Goal: Check status: Check status

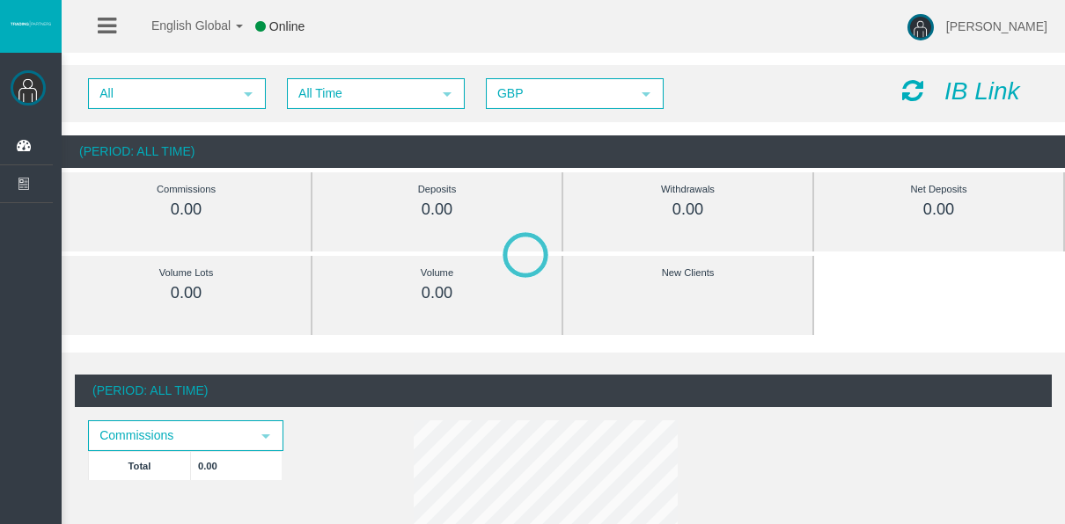
click at [316, 91] on span "All Time" at bounding box center [360, 93] width 143 height 27
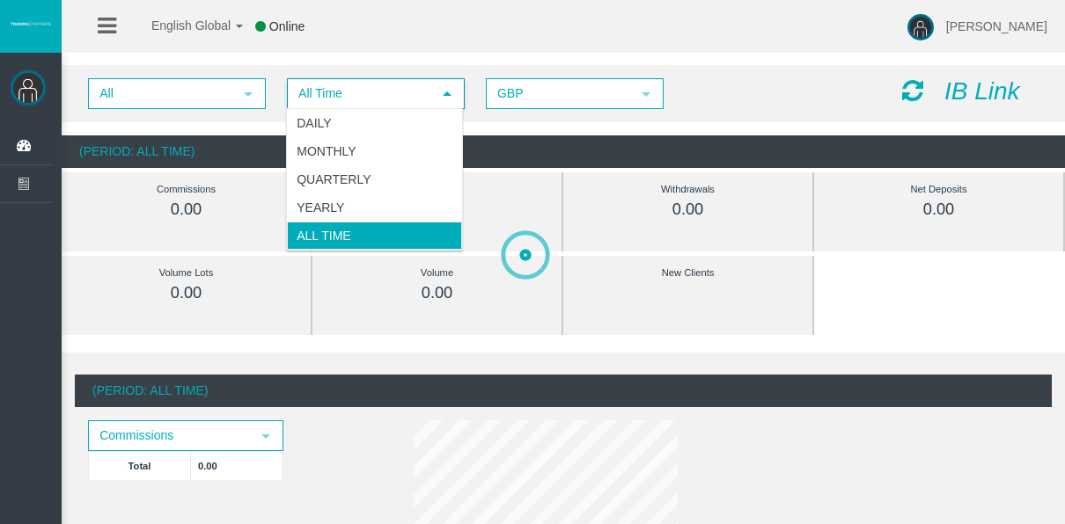
click at [318, 108] on div "Daily Monthly Quarterly Yearly All Time" at bounding box center [374, 179] width 177 height 143
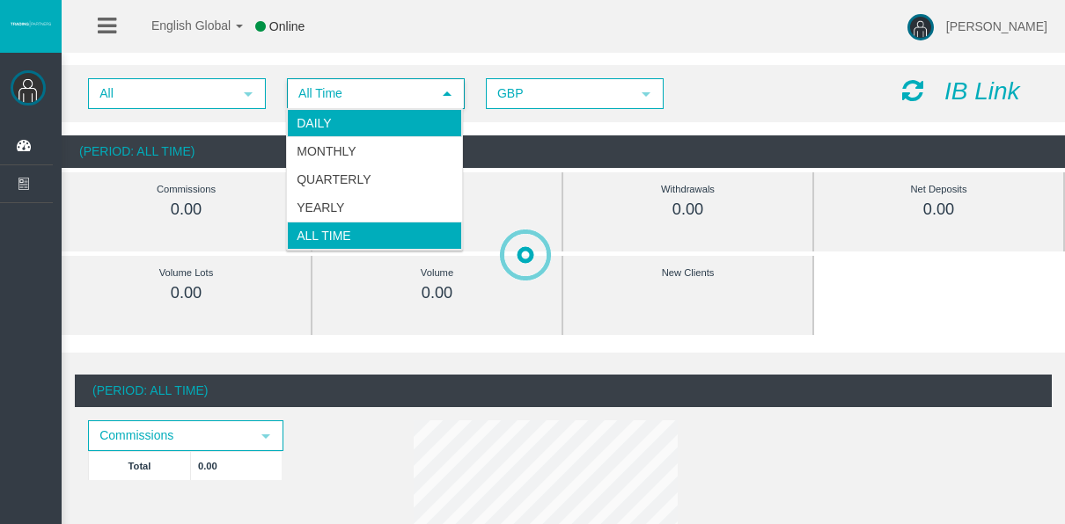
click at [318, 109] on li "Daily" at bounding box center [374, 123] width 175 height 28
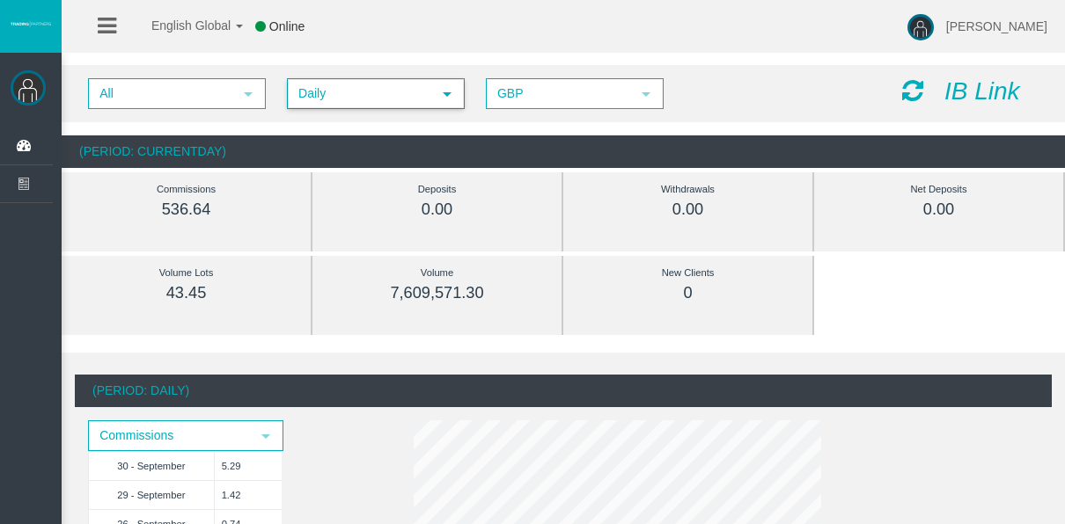
click at [345, 87] on span "Daily" at bounding box center [360, 93] width 143 height 27
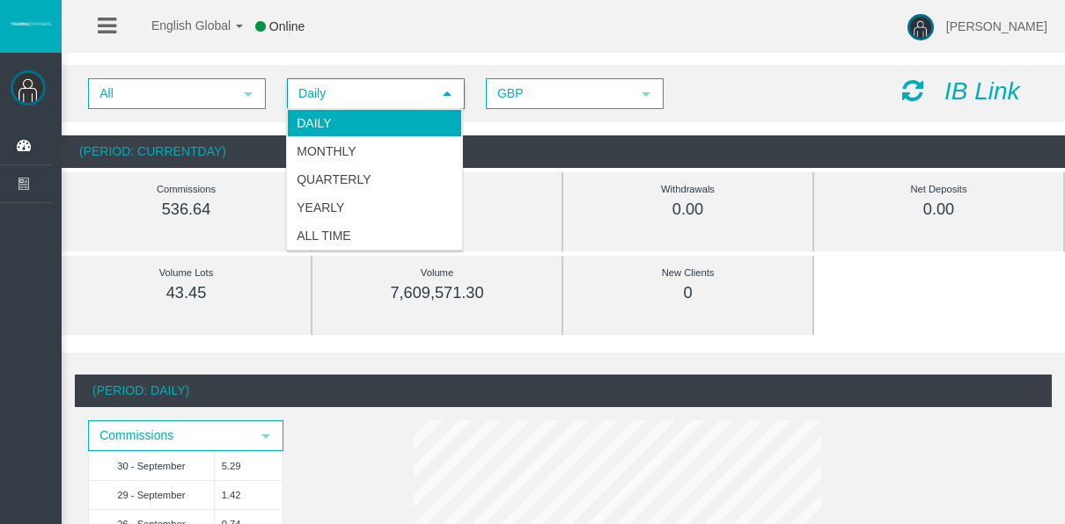
drag, startPoint x: 339, startPoint y: 109, endPoint x: 318, endPoint y: 81, distance: 35.2
click at [339, 109] on li "Daily" at bounding box center [374, 123] width 175 height 28
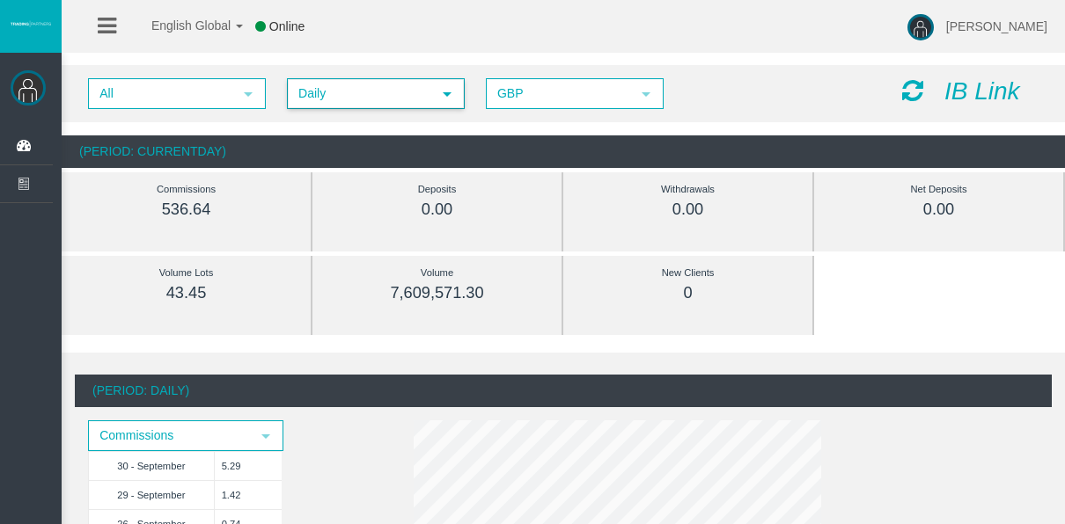
click at [315, 76] on div "All select Daily select 4 GBP select GBP IB Link" at bounding box center [563, 93] width 1003 height 57
click at [315, 83] on span "Daily" at bounding box center [360, 93] width 143 height 27
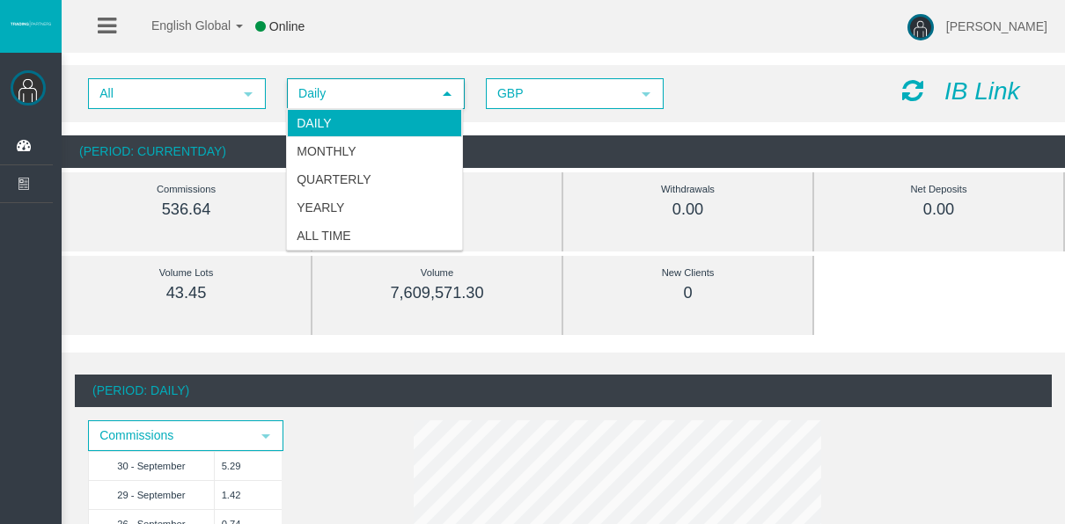
click at [318, 113] on li "Daily" at bounding box center [374, 123] width 175 height 28
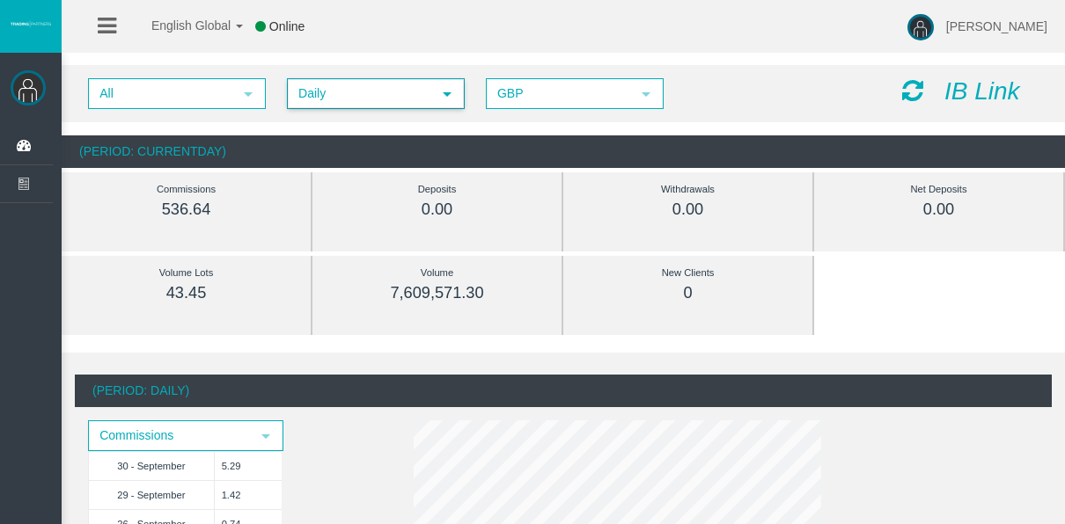
click at [313, 101] on span "Daily" at bounding box center [360, 93] width 143 height 27
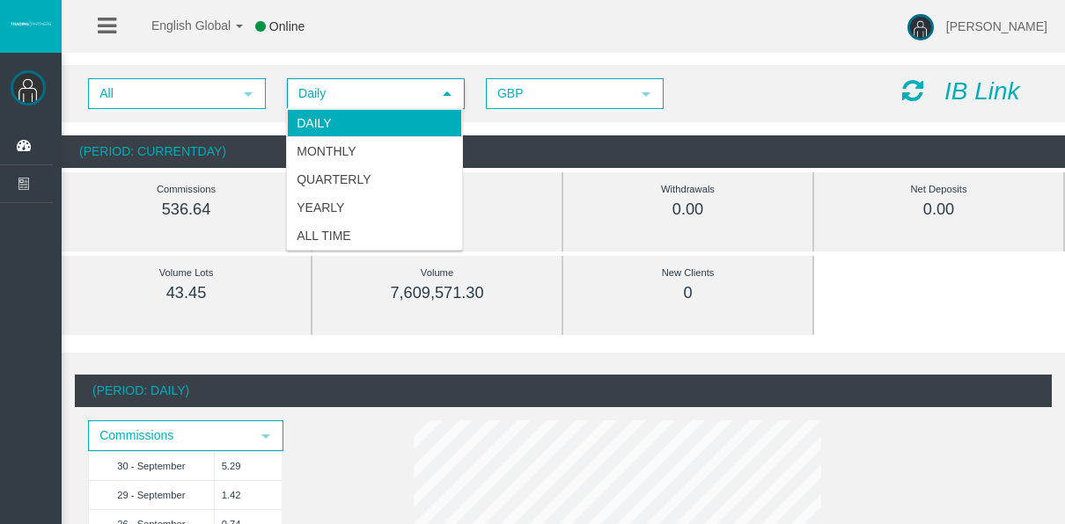
click at [315, 120] on li "Daily" at bounding box center [374, 123] width 175 height 28
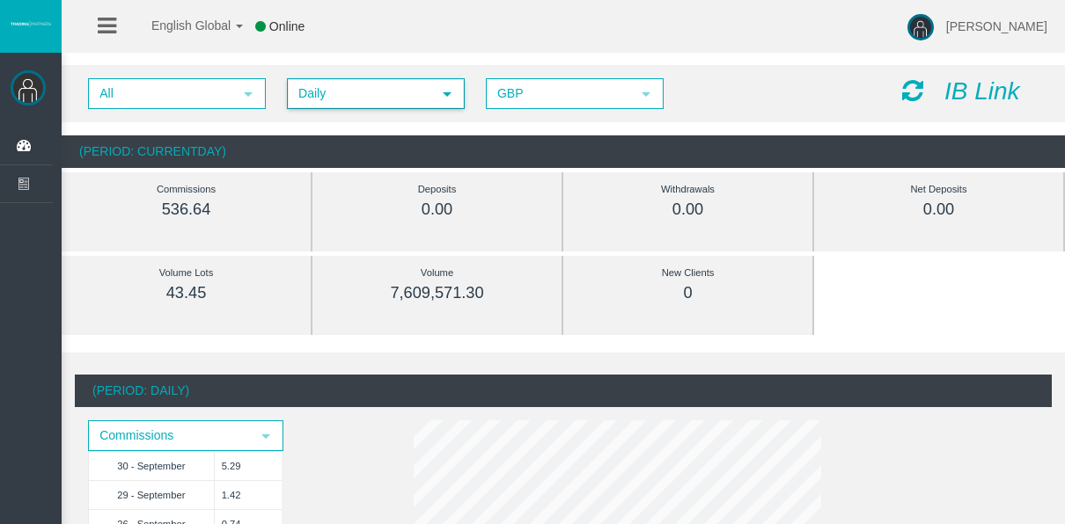
click at [308, 106] on span "Daily" at bounding box center [360, 93] width 143 height 27
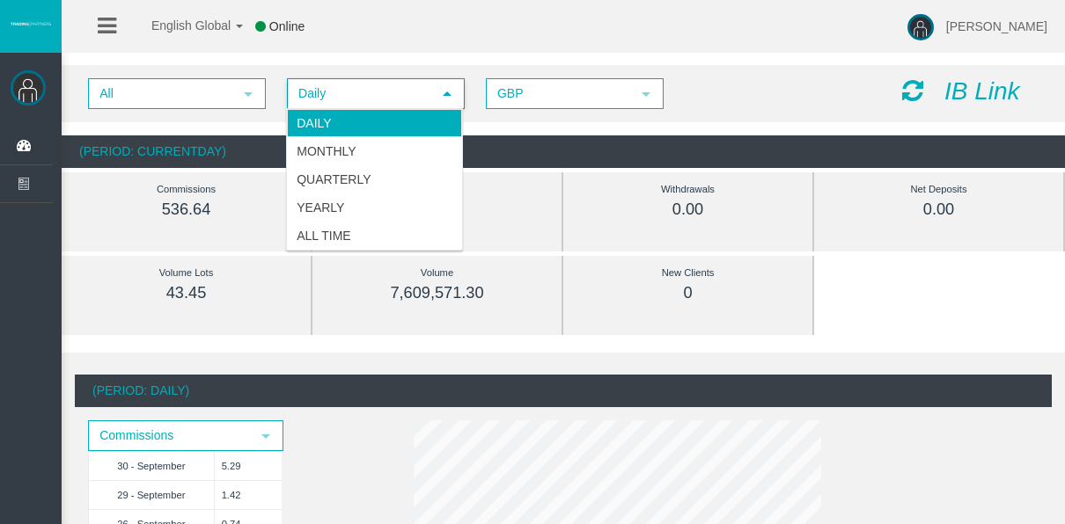
click at [311, 118] on li "Daily" at bounding box center [374, 123] width 175 height 28
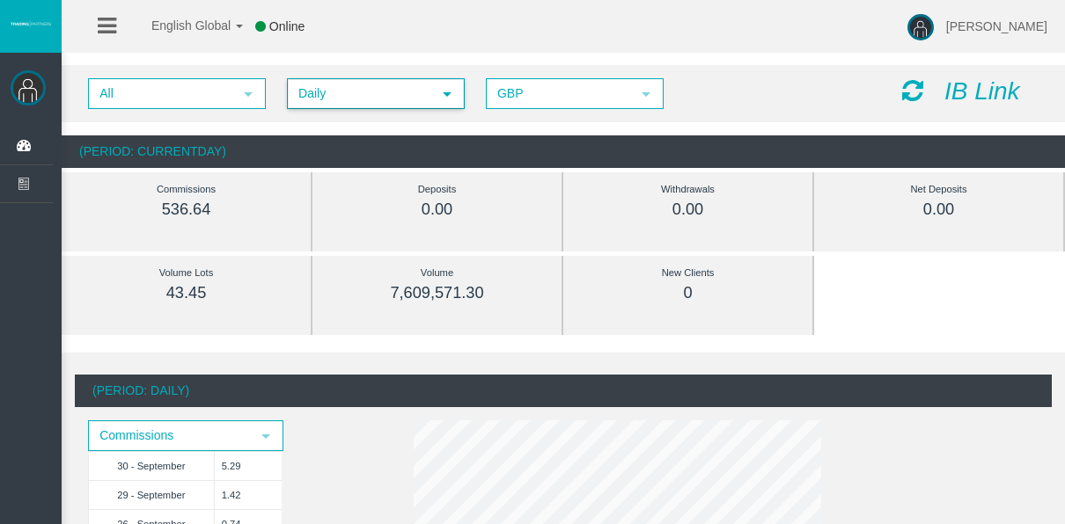
click at [302, 100] on span "Daily" at bounding box center [360, 93] width 143 height 27
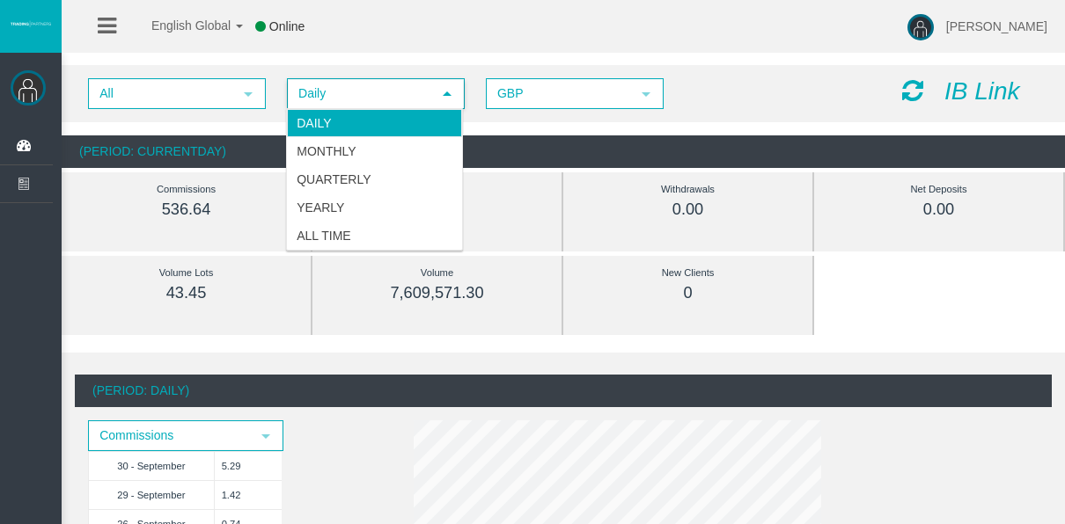
click at [311, 109] on li "Daily" at bounding box center [374, 123] width 175 height 28
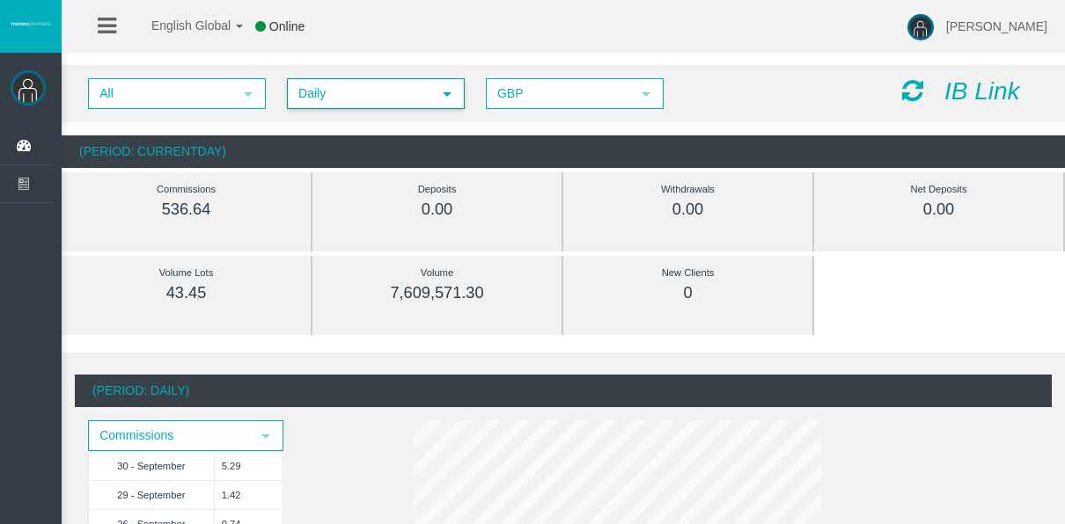
click at [305, 90] on span "Daily" at bounding box center [360, 93] width 143 height 27
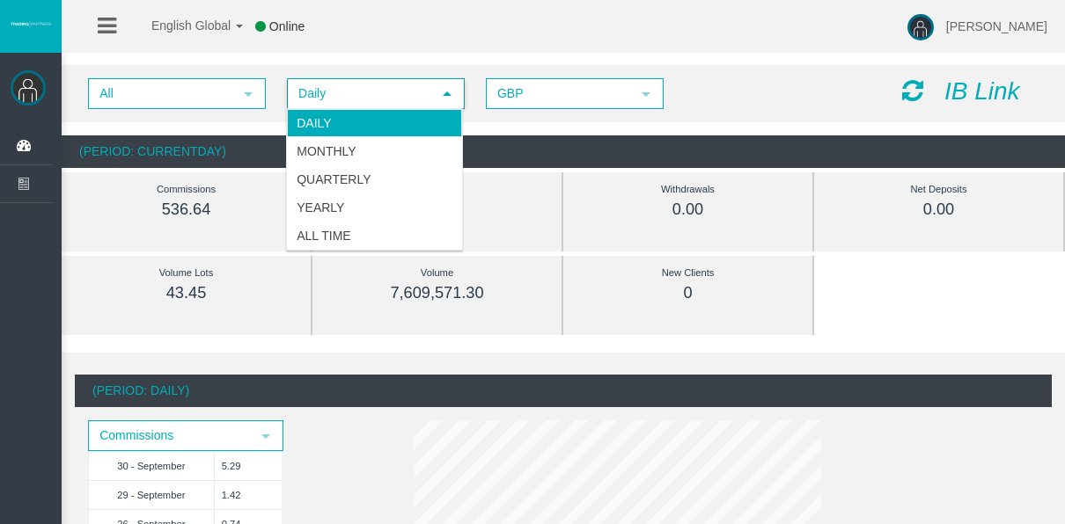
click at [317, 125] on li "Daily" at bounding box center [374, 123] width 175 height 28
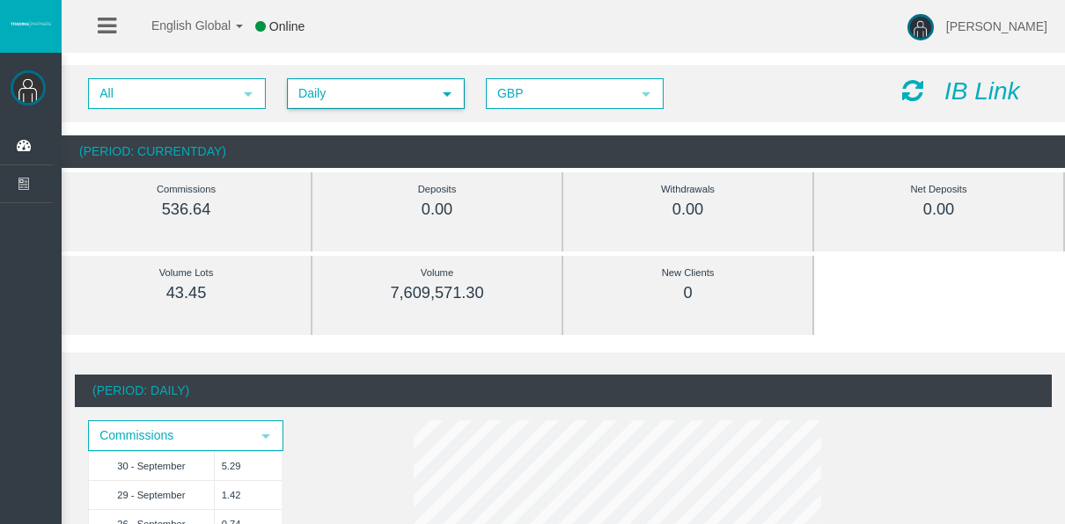
click at [295, 84] on span "Daily" at bounding box center [360, 93] width 143 height 27
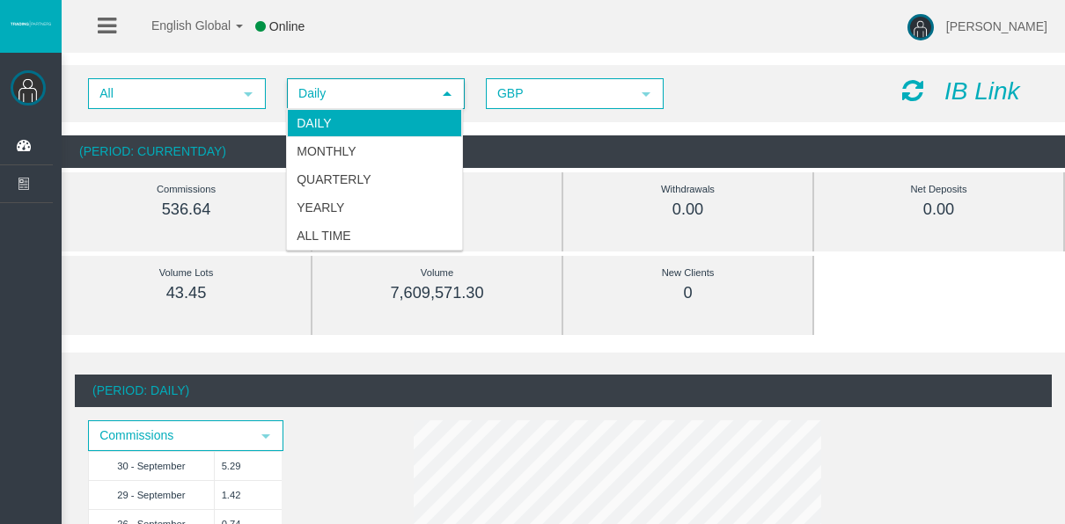
click at [259, 60] on div "All select Daily select 4 GBP select GBP IB Link (Period: CurrentDay) Commissio…" at bounding box center [563, 116] width 1003 height 121
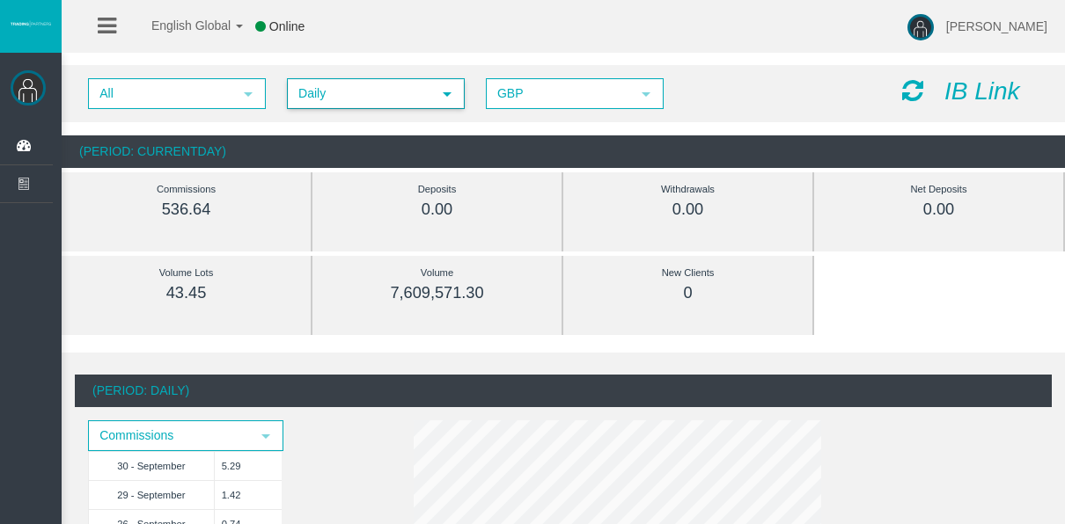
click at [316, 99] on span "Daily" at bounding box center [360, 93] width 143 height 27
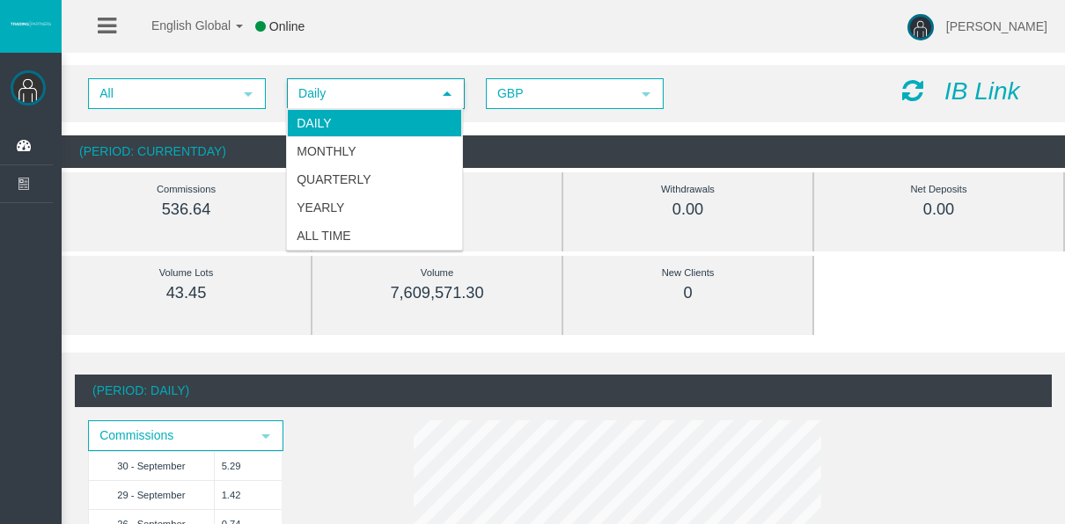
click at [326, 129] on li "Daily" at bounding box center [374, 123] width 175 height 28
